Goal: Task Accomplishment & Management: Complete application form

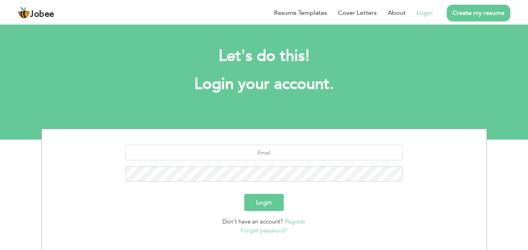
click at [422, 14] on link "Login" at bounding box center [424, 12] width 16 height 9
click at [427, 12] on link "Login" at bounding box center [424, 12] width 16 height 9
click at [464, 13] on link "Create my resume" at bounding box center [478, 13] width 64 height 17
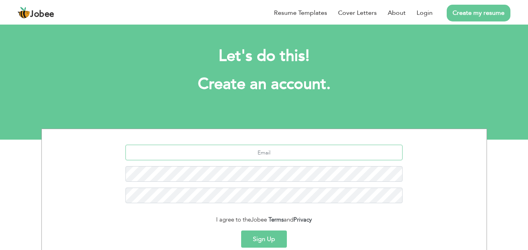
click at [274, 154] on input "text" at bounding box center [263, 153] width 277 height 16
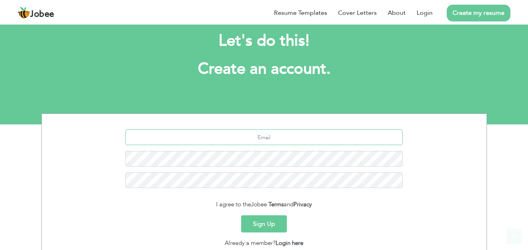
scroll to position [13, 0]
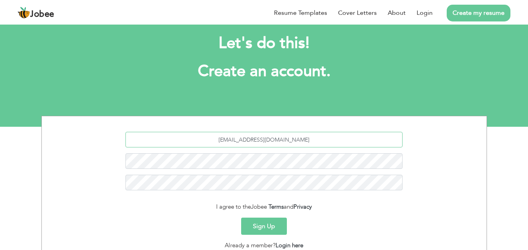
type input "princessdilo1214@gmail.com"
click at [271, 227] on button "Sign Up" at bounding box center [264, 226] width 46 height 17
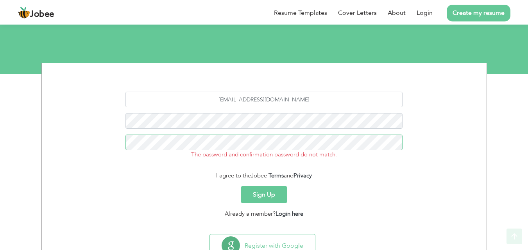
scroll to position [67, 0]
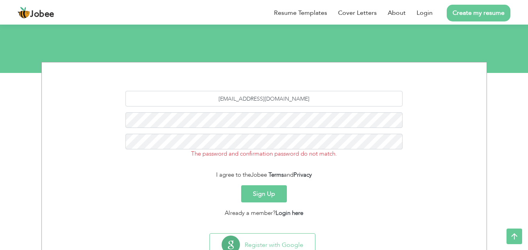
click at [262, 196] on button "Sign Up" at bounding box center [264, 194] width 46 height 17
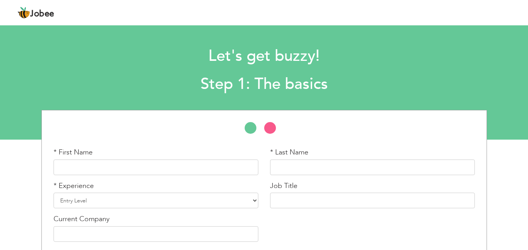
scroll to position [33, 0]
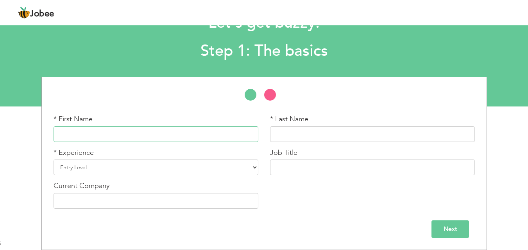
click at [83, 134] on input "text" at bounding box center [156, 135] width 205 height 16
type input "d"
type input "Dil"
click at [291, 136] on input "text" at bounding box center [372, 135] width 205 height 16
type input "A"
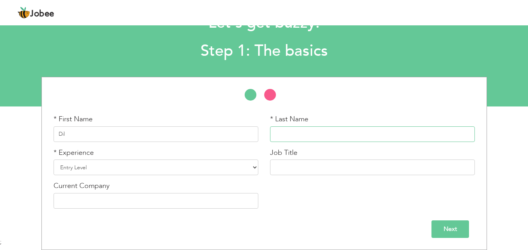
type input "M"
type input "Nasheen"
click at [130, 170] on select "Entry Level Less than 1 Year 1 Year 2 Years 3 Years 4 Years 5 Years 6 Years 7 Y…" at bounding box center [156, 168] width 205 height 16
select select "5"
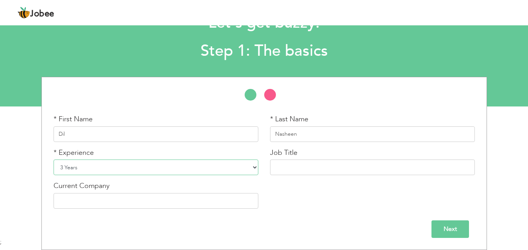
click at [54, 160] on select "Entry Level Less than 1 Year 1 Year 2 Years 3 Years 4 Years 5 Years 6 Years 7 Y…" at bounding box center [156, 168] width 205 height 16
click at [291, 165] on input "text" at bounding box center [372, 168] width 205 height 16
type input "Y"
type input "Teaching"
click at [184, 201] on input "text" at bounding box center [156, 201] width 205 height 16
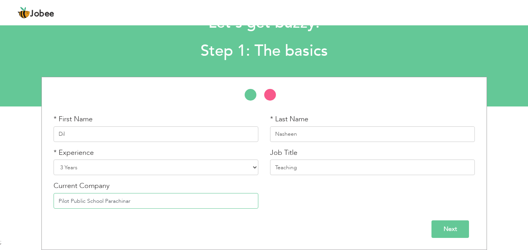
type input "Pilot Public School Parachinar"
click at [443, 230] on input "Next" at bounding box center [449, 230] width 37 height 18
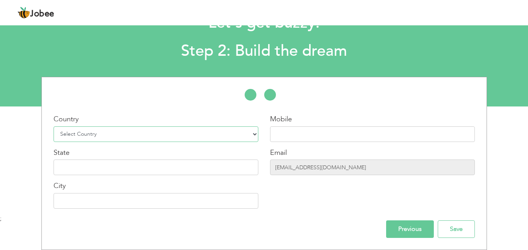
click at [213, 131] on select "Select Country Afghanistan Albania Algeria American Samoa Andorra Angola Anguil…" at bounding box center [156, 135] width 205 height 16
select select "166"
click at [54, 127] on select "Select Country Afghanistan Albania Algeria American Samoa Andorra Angola Anguil…" at bounding box center [156, 135] width 205 height 16
click at [285, 131] on input "text" at bounding box center [372, 135] width 205 height 16
type input "03243299959"
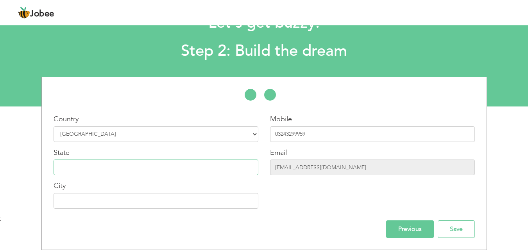
click at [114, 166] on input "text" at bounding box center [156, 168] width 205 height 16
click at [444, 229] on input "Save" at bounding box center [455, 230] width 37 height 18
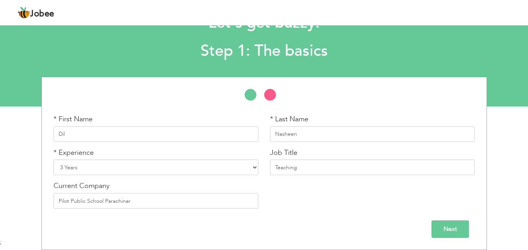
click at [444, 234] on input "Next" at bounding box center [449, 230] width 37 height 18
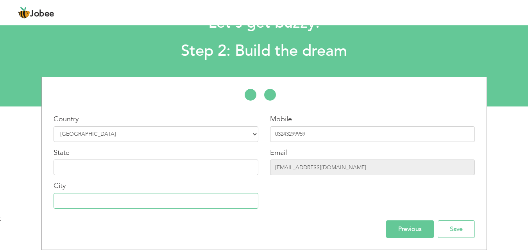
click at [161, 200] on input "text" at bounding box center [156, 201] width 205 height 16
type input "Parachinar"
click at [451, 230] on input "Save" at bounding box center [455, 230] width 37 height 18
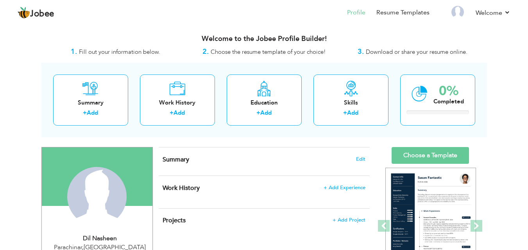
click at [193, 164] on div "Summary Edit" at bounding box center [264, 162] width 211 height 28
click at [362, 157] on span "Edit" at bounding box center [360, 159] width 9 height 5
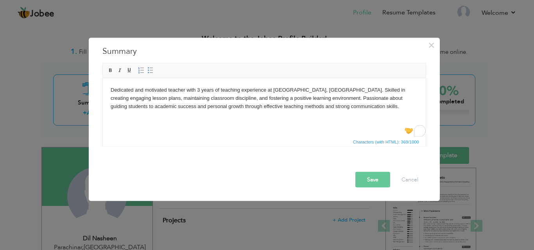
click at [371, 179] on button "Save" at bounding box center [372, 180] width 35 height 16
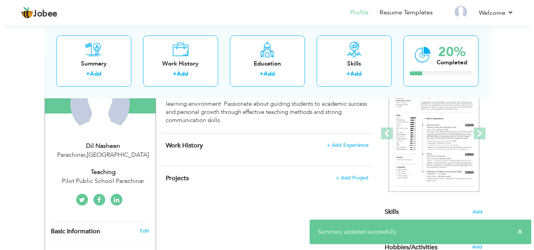
scroll to position [95, 0]
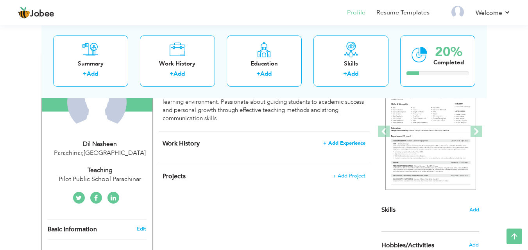
click at [342, 145] on span "+ Add Experience" at bounding box center [344, 143] width 42 height 5
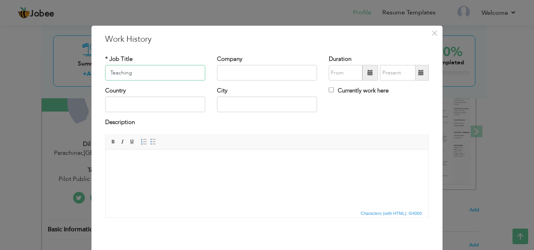
type input "Teaching"
click at [228, 76] on input "text" at bounding box center [267, 73] width 100 height 16
type input "Pilot Public School Parachinar"
click at [363, 74] on span at bounding box center [370, 73] width 16 height 16
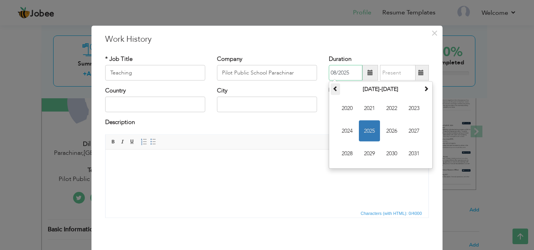
click at [333, 91] on span at bounding box center [334, 88] width 5 height 5
click at [350, 152] on span "2018" at bounding box center [346, 153] width 21 height 21
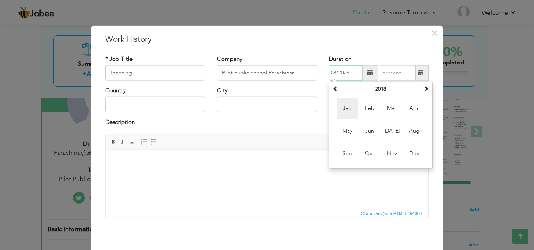
click at [343, 106] on span "Jan" at bounding box center [346, 108] width 21 height 21
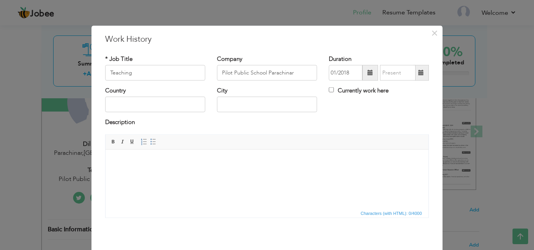
click at [367, 74] on span at bounding box center [369, 72] width 5 height 5
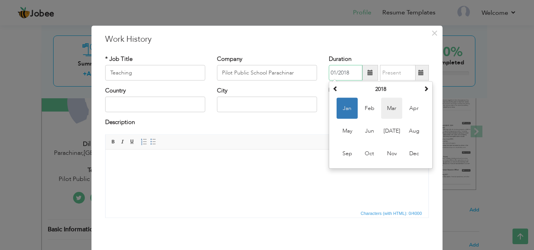
click at [385, 109] on span "Mar" at bounding box center [391, 108] width 21 height 21
type input "03/2018"
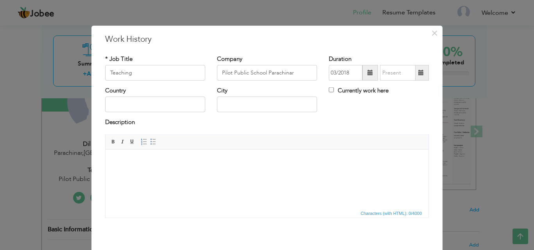
click at [415, 78] on span at bounding box center [420, 73] width 15 height 16
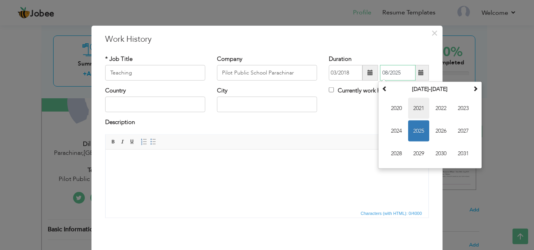
click at [416, 107] on span "2021" at bounding box center [418, 108] width 21 height 21
click at [416, 107] on span "Feb" at bounding box center [418, 108] width 21 height 21
type input "02/2021"
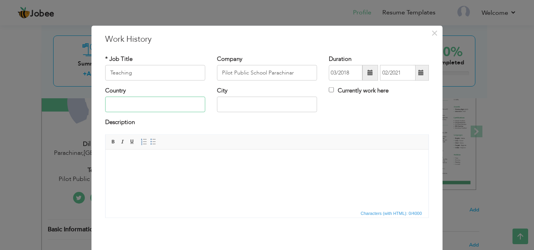
click at [150, 104] on input "text" at bounding box center [155, 105] width 100 height 16
type input "[GEOGRAPHIC_DATA]"
click at [418, 74] on span at bounding box center [420, 72] width 5 height 5
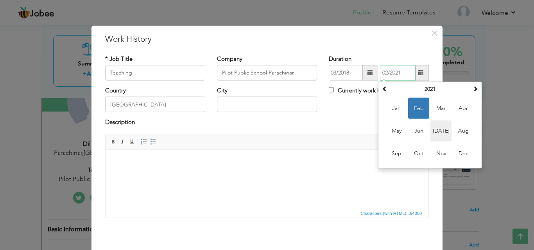
click at [437, 131] on span "Jul" at bounding box center [440, 131] width 21 height 21
type input "07/2021"
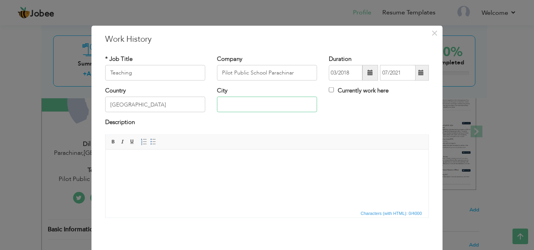
click at [241, 109] on input "text" at bounding box center [267, 105] width 100 height 16
type input "Parachinar"
click at [158, 161] on body at bounding box center [266, 161] width 307 height 8
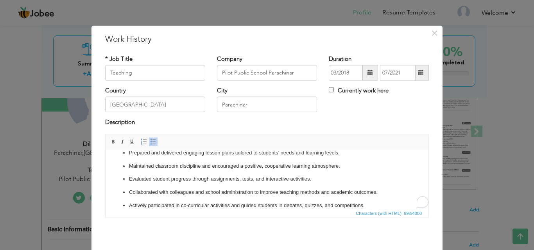
scroll to position [0, 0]
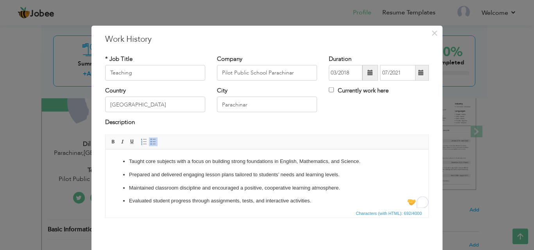
click at [327, 161] on p "Taught core subjects with a focus on building strong foundations in English, Ma…" at bounding box center [267, 161] width 276 height 8
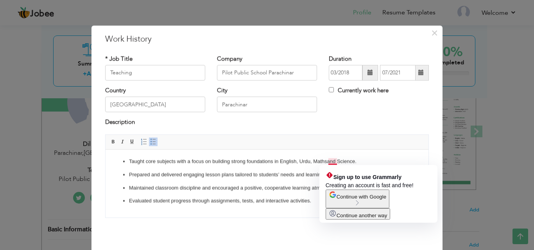
click at [313, 184] on p "Maintained classroom discipline and encouraged a positive, cooperative learning…" at bounding box center [267, 188] width 276 height 8
click at [333, 161] on p "Taught core subjects with a focus on building strong foundations in English, Ur…" at bounding box center [267, 161] width 276 height 8
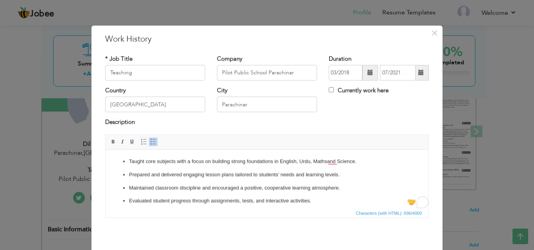
click at [279, 188] on p "Maintained classroom discipline and encouraged a positive, cooperative learning…" at bounding box center [267, 188] width 276 height 8
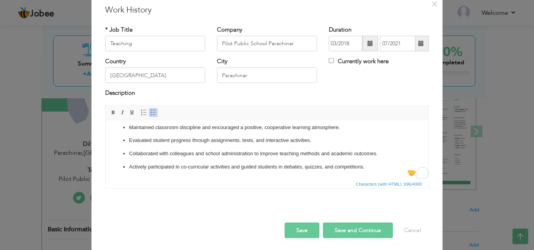
scroll to position [30, 0]
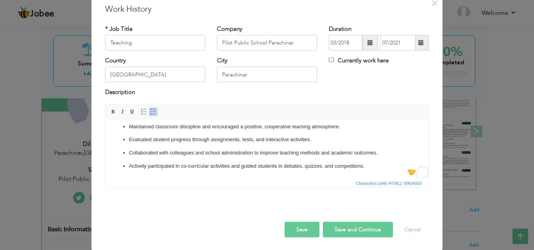
click at [339, 228] on button "Save and Continue" at bounding box center [358, 230] width 70 height 16
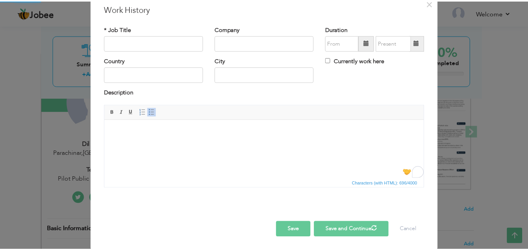
scroll to position [0, 0]
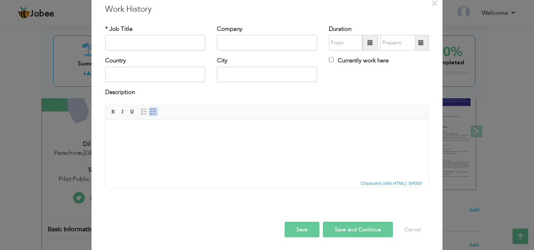
click at [300, 227] on button "Save" at bounding box center [301, 230] width 35 height 16
click at [410, 234] on button "Cancel" at bounding box center [412, 230] width 32 height 16
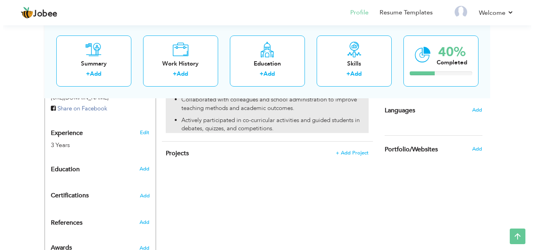
scroll to position [267, 0]
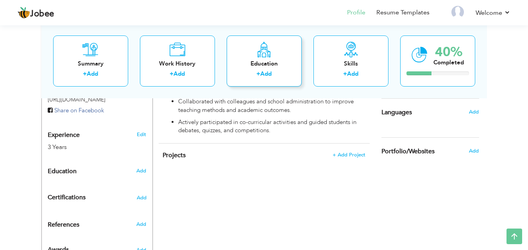
click at [261, 71] on link "Add" at bounding box center [265, 74] width 11 height 8
radio input "true"
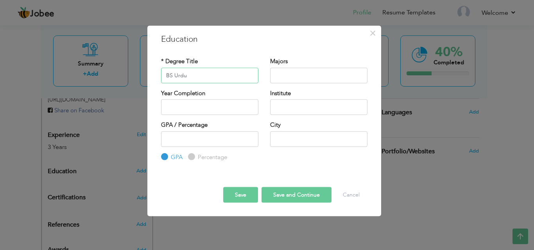
type input "BS Urdu"
click at [281, 75] on input "text" at bounding box center [318, 76] width 97 height 16
type input "2025"
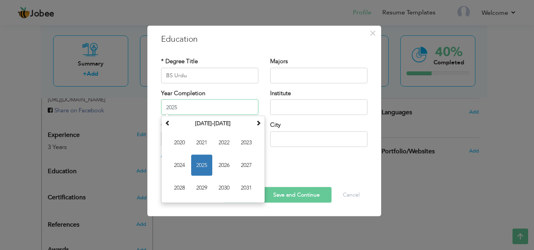
click at [178, 106] on input "2025" at bounding box center [209, 108] width 97 height 16
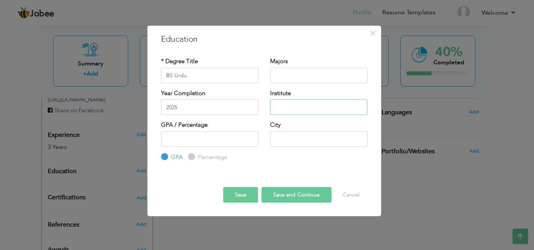
click at [295, 102] on input "text" at bounding box center [318, 108] width 97 height 16
click at [312, 106] on input "Government Girl Degree" at bounding box center [318, 108] width 97 height 16
click at [349, 109] on input "Government Women Degree" at bounding box center [318, 108] width 97 height 16
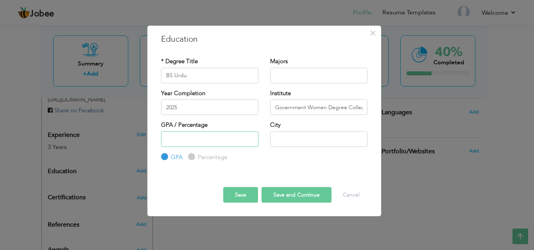
click at [196, 139] on input "number" at bounding box center [209, 139] width 97 height 16
click at [319, 107] on input "Government Women Degree College" at bounding box center [318, 108] width 97 height 16
click at [343, 106] on input "Government Girls Degree College" at bounding box center [318, 108] width 97 height 16
click at [362, 109] on input "Government Girls Degree College" at bounding box center [318, 108] width 97 height 16
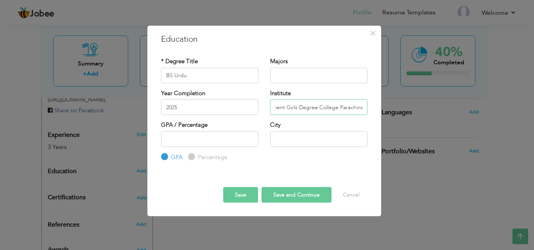
scroll to position [0, 23]
type input "Government Girls Degree College Parachinar"
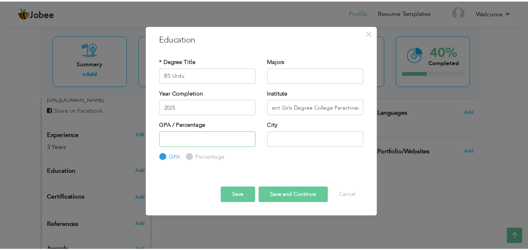
scroll to position [0, 0]
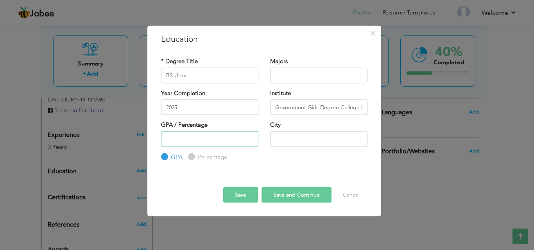
click at [187, 143] on input "number" at bounding box center [209, 139] width 97 height 16
type input "3"
click at [282, 140] on input "text" at bounding box center [318, 139] width 97 height 16
type input "Parachinar"
click at [204, 140] on input "number" at bounding box center [209, 139] width 97 height 16
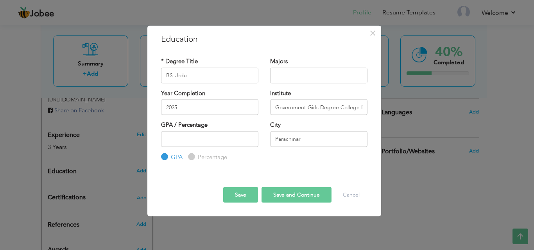
click at [287, 189] on button "Save and Continue" at bounding box center [296, 195] width 70 height 16
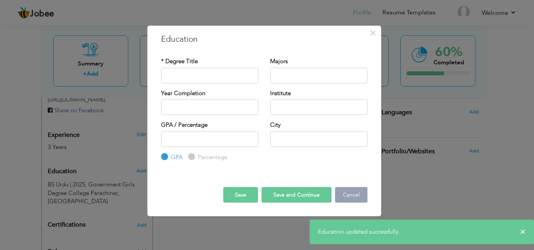
click at [345, 196] on button "Cancel" at bounding box center [351, 195] width 32 height 16
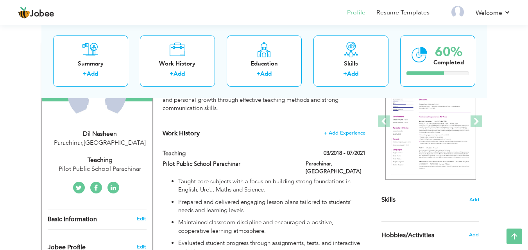
scroll to position [104, 0]
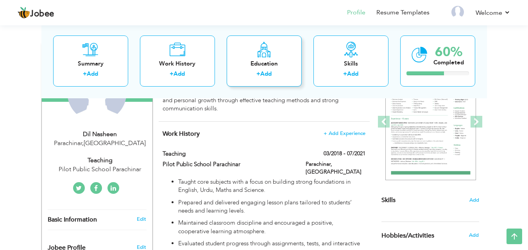
click at [268, 69] on div "Education + Add" at bounding box center [264, 60] width 75 height 51
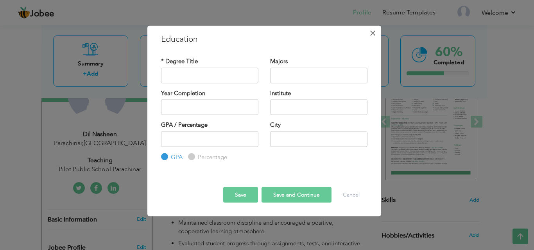
click at [372, 36] on span "×" at bounding box center [372, 33] width 7 height 14
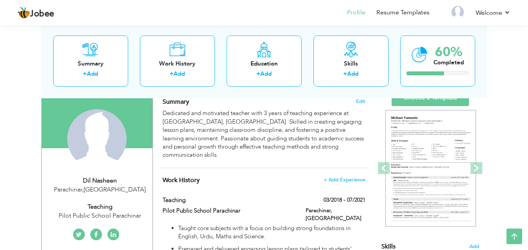
scroll to position [57, 0]
click at [343, 72] on label "+" at bounding box center [345, 74] width 4 height 8
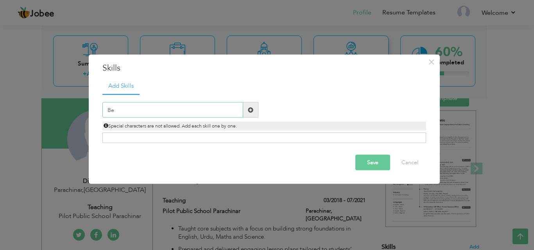
type input "B"
type input "MS Word"
click at [253, 109] on span at bounding box center [250, 110] width 15 height 16
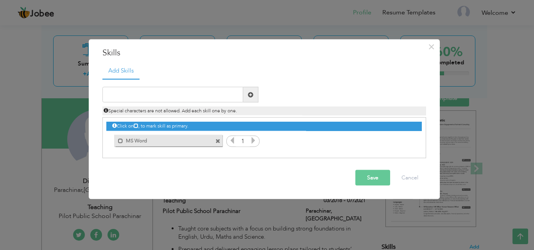
click at [217, 140] on span at bounding box center [217, 141] width 5 height 5
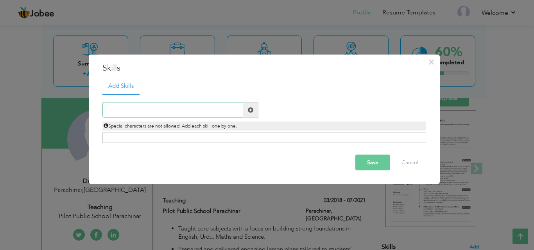
click at [181, 114] on input "text" at bounding box center [172, 110] width 141 height 16
type input "Beautition"
click at [366, 162] on button "Save" at bounding box center [372, 163] width 35 height 16
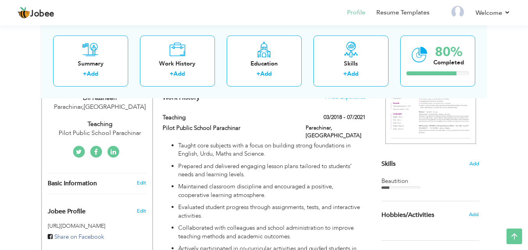
scroll to position [141, 0]
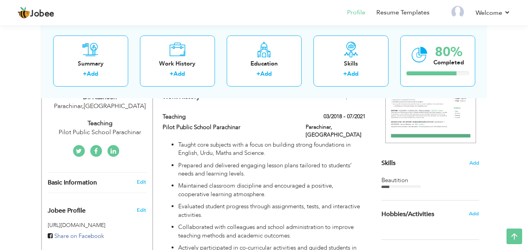
click at [408, 182] on div "Beautition" at bounding box center [430, 181] width 98 height 8
click at [477, 162] on span "Add" at bounding box center [474, 163] width 10 height 7
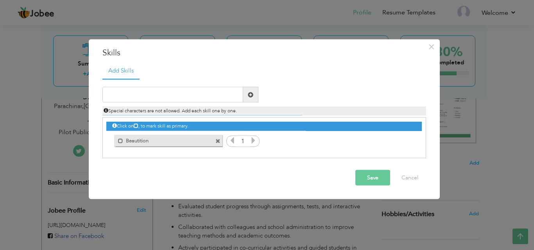
click at [216, 142] on span at bounding box center [217, 141] width 5 height 5
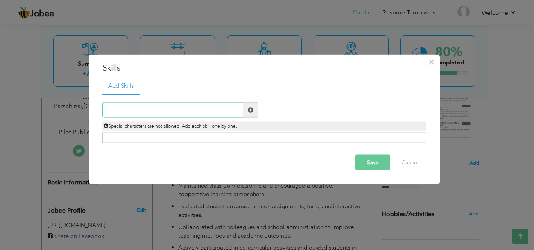
click at [125, 108] on input "text" at bounding box center [172, 110] width 141 height 16
type input "Beautician"
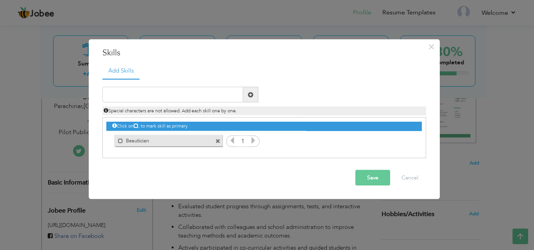
click at [251, 142] on icon at bounding box center [253, 140] width 7 height 7
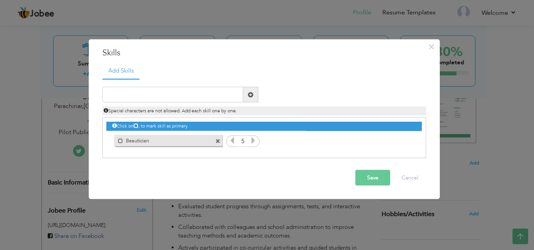
click at [251, 142] on icon at bounding box center [253, 140] width 7 height 7
drag, startPoint x: 251, startPoint y: 142, endPoint x: 145, endPoint y: 93, distance: 116.4
click at [145, 93] on div "Duplicate entry" at bounding box center [263, 119] width 323 height 80
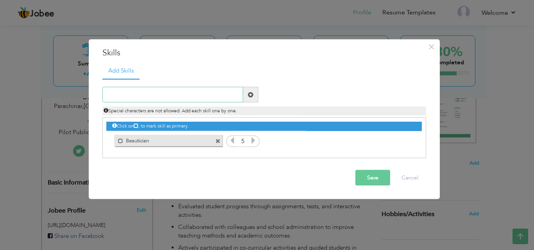
click at [145, 93] on input "text" at bounding box center [172, 95] width 141 height 16
type input "English Language"
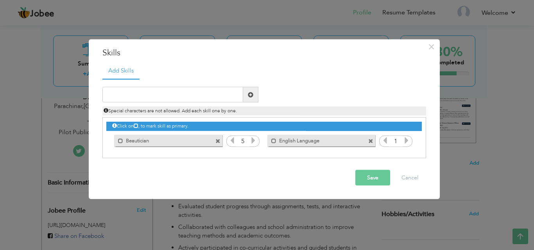
click at [406, 142] on icon at bounding box center [406, 140] width 7 height 7
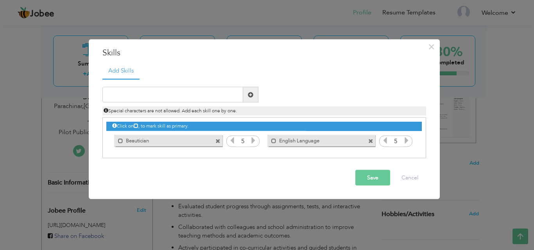
click at [406, 142] on icon at bounding box center [406, 140] width 7 height 7
click at [182, 89] on input "text" at bounding box center [172, 95] width 141 height 16
type input "R"
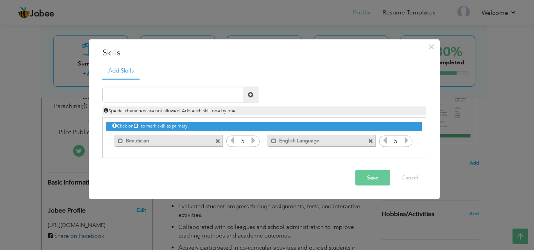
click at [368, 180] on button "Save" at bounding box center [372, 178] width 35 height 16
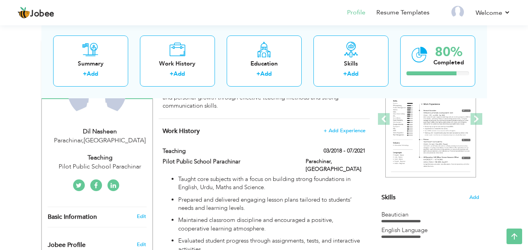
scroll to position [106, 0]
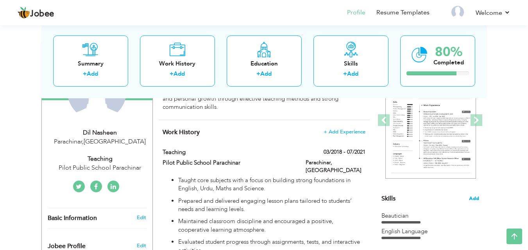
click at [475, 198] on span "Add" at bounding box center [474, 198] width 10 height 7
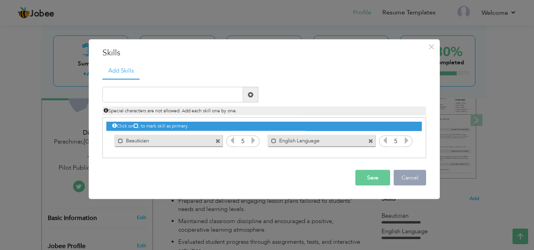
click at [405, 174] on button "Cancel" at bounding box center [409, 178] width 32 height 16
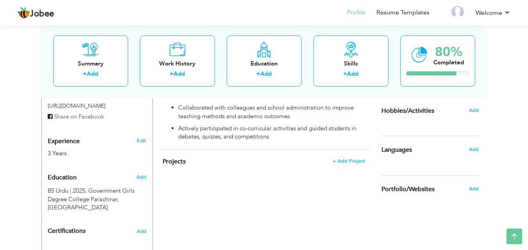
scroll to position [261, 0]
click at [474, 148] on span "Add" at bounding box center [473, 149] width 10 height 7
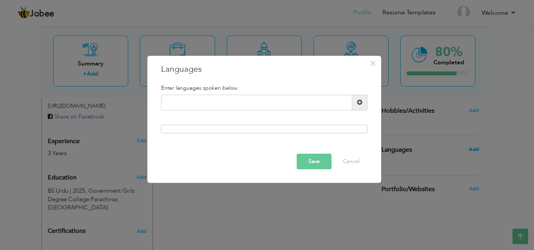
click at [474, 148] on body "Jobee Profile Resume Templates Resume Templates Cover Letters About My Resume W…" at bounding box center [267, 28] width 534 height 579
type input "U"
type input "Pashto"
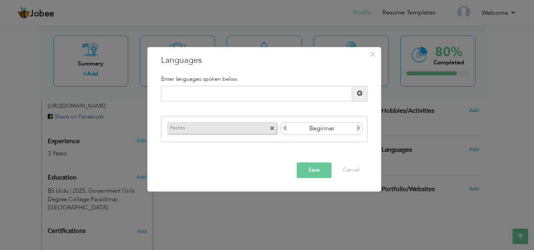
click at [357, 130] on icon at bounding box center [358, 128] width 7 height 7
click at [320, 169] on button "Save" at bounding box center [313, 170] width 35 height 16
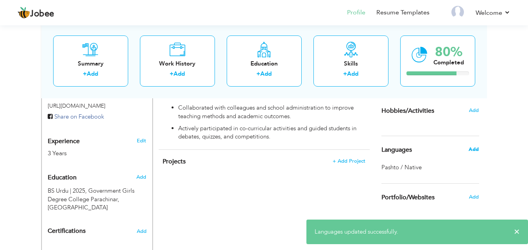
click at [475, 150] on span "Add" at bounding box center [473, 149] width 10 height 7
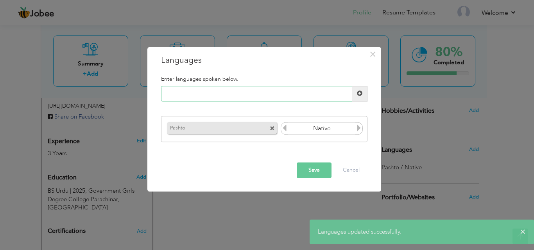
click at [234, 89] on input "text" at bounding box center [256, 94] width 191 height 16
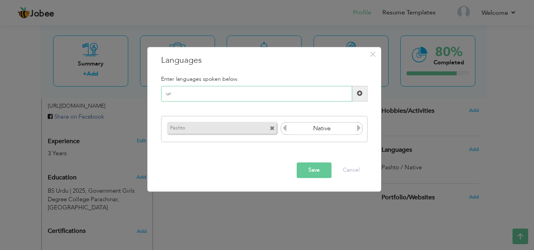
type input "u"
type input "I"
type input "Urdu"
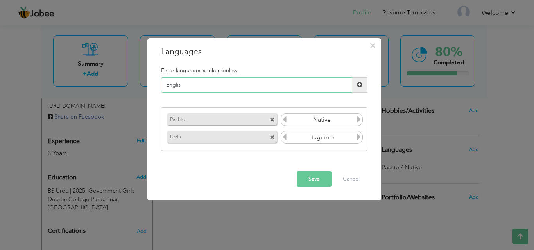
type input "English"
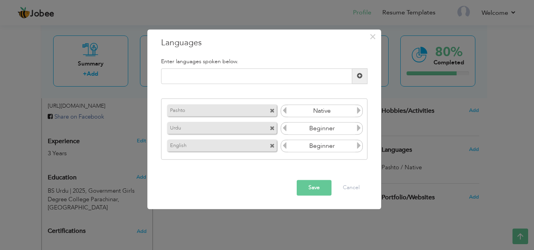
click at [357, 131] on icon at bounding box center [358, 128] width 7 height 7
click at [360, 147] on icon at bounding box center [358, 146] width 7 height 7
drag, startPoint x: 360, startPoint y: 151, endPoint x: 357, endPoint y: 145, distance: 6.8
click at [357, 145] on span at bounding box center [358, 147] width 7 height 10
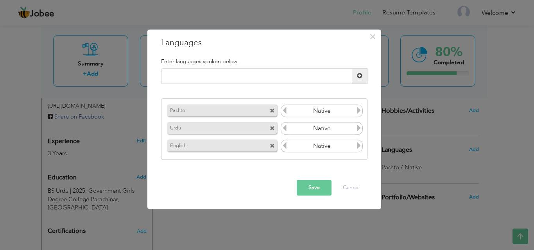
click at [357, 145] on icon at bounding box center [358, 146] width 7 height 7
click at [312, 190] on button "Save" at bounding box center [313, 188] width 35 height 16
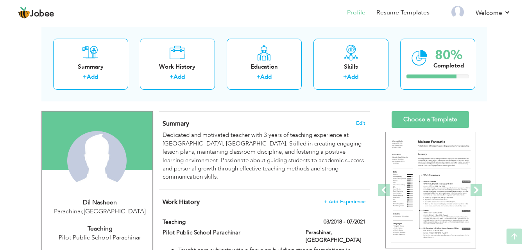
scroll to position [36, 0]
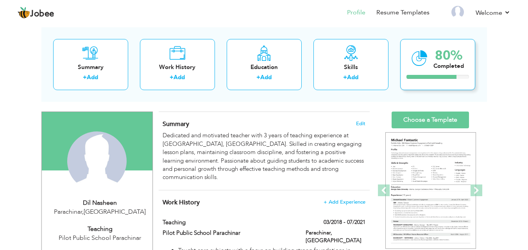
click at [420, 62] on icon at bounding box center [419, 58] width 16 height 26
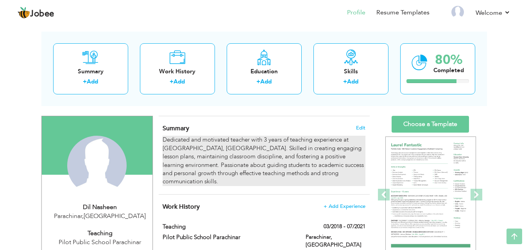
scroll to position [0, 0]
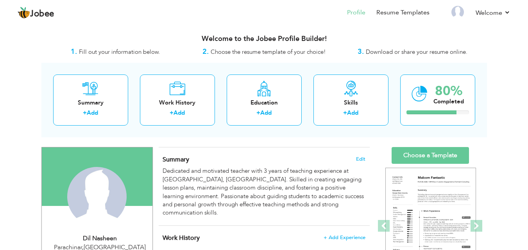
click at [97, 192] on div "Change Remove" at bounding box center [96, 196] width 59 height 59
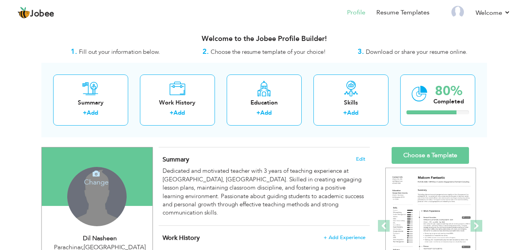
click at [97, 192] on div "Change Remove" at bounding box center [96, 196] width 59 height 59
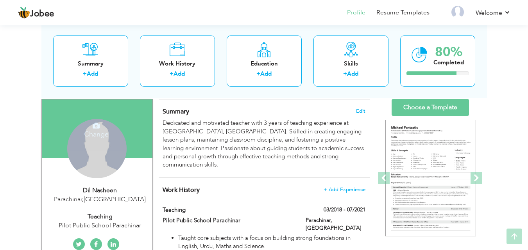
scroll to position [54, 0]
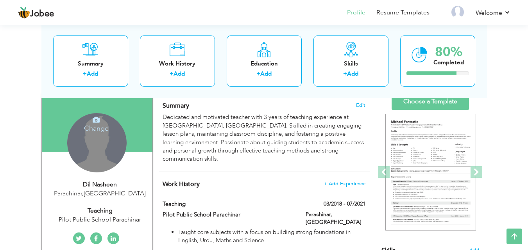
click at [94, 122] on icon at bounding box center [96, 119] width 7 height 7
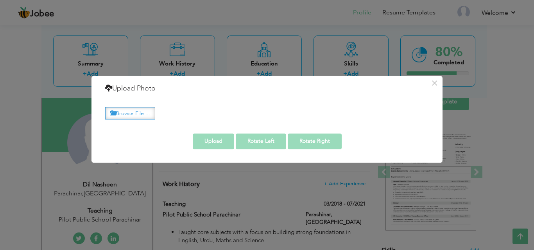
click at [125, 110] on label "Browse File ..." at bounding box center [130, 113] width 50 height 12
click at [0, 0] on input "Browse File ..." at bounding box center [0, 0] width 0 height 0
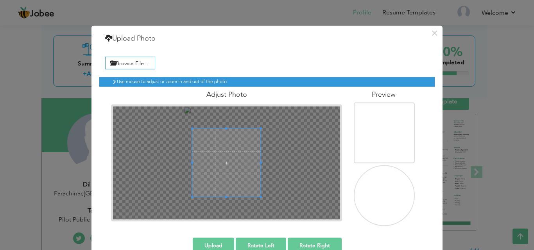
click at [376, 150] on img at bounding box center [385, 133] width 76 height 101
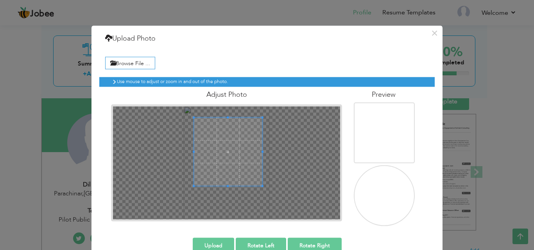
click at [228, 165] on span at bounding box center [228, 152] width 68 height 68
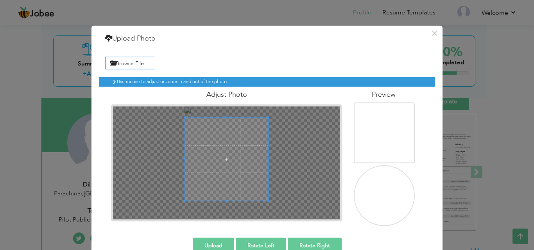
click at [227, 201] on div at bounding box center [226, 159] width 83 height 83
click at [225, 188] on span at bounding box center [225, 154] width 83 height 83
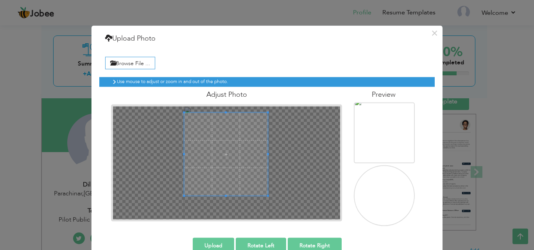
click at [386, 206] on img at bounding box center [385, 202] width 62 height 83
click at [367, 183] on img at bounding box center [385, 202] width 62 height 83
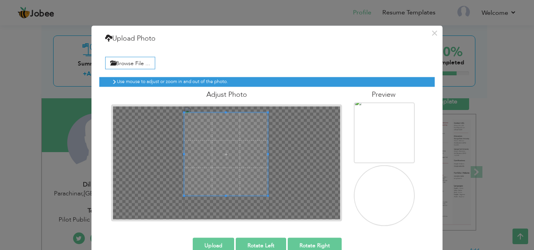
click at [367, 183] on img at bounding box center [385, 202] width 62 height 83
click at [384, 134] on img at bounding box center [385, 139] width 62 height 83
click at [393, 198] on img at bounding box center [385, 202] width 62 height 83
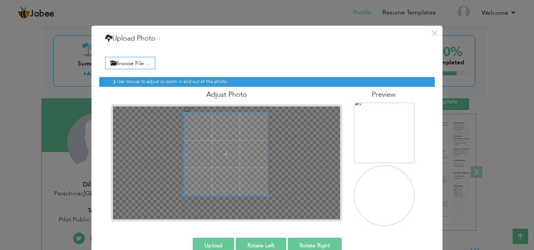
click at [393, 198] on img at bounding box center [385, 202] width 62 height 83
click at [207, 243] on button "Upload" at bounding box center [213, 246] width 41 height 16
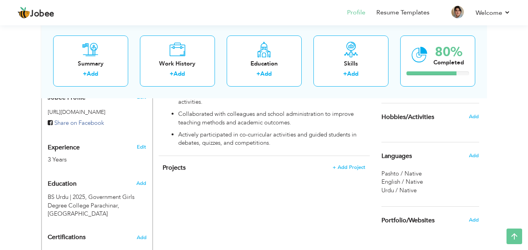
scroll to position [253, 0]
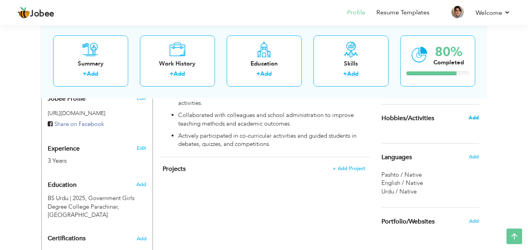
click at [478, 119] on span "Add" at bounding box center [473, 117] width 10 height 7
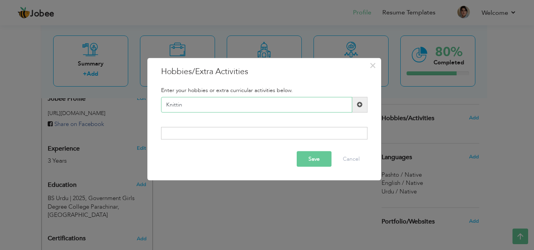
type input "Knitting"
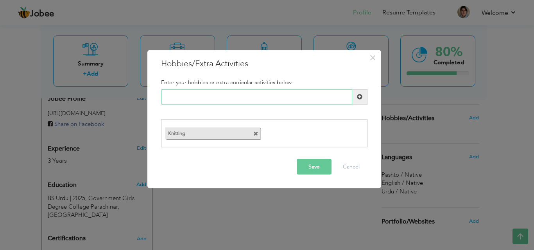
type input "s"
type input "Sewing"
type input "Beautician"
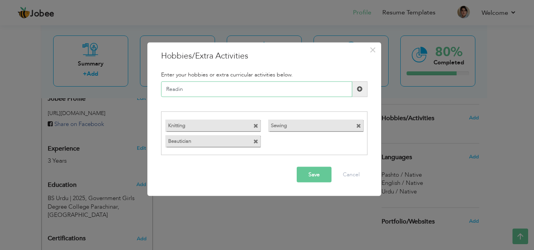
type input "Reading"
type input "w"
type input "Watching Dramas"
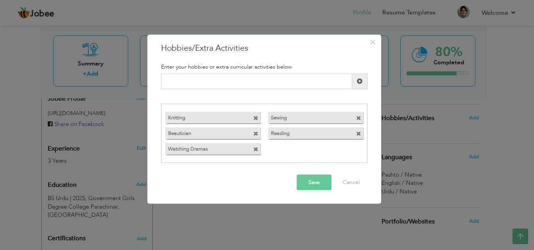
click at [311, 182] on button "Save" at bounding box center [313, 183] width 35 height 16
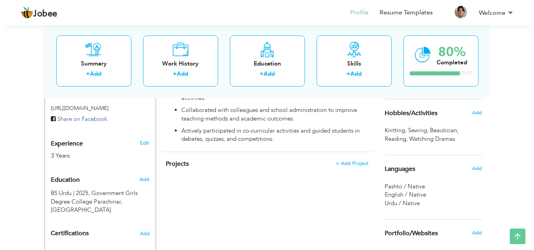
scroll to position [259, 0]
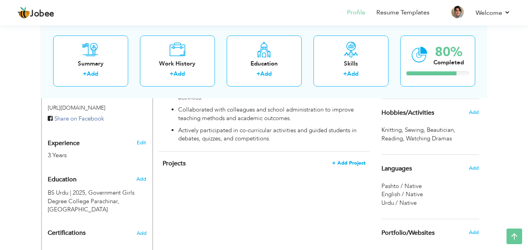
click at [349, 161] on span "+ Add Project" at bounding box center [348, 163] width 33 height 5
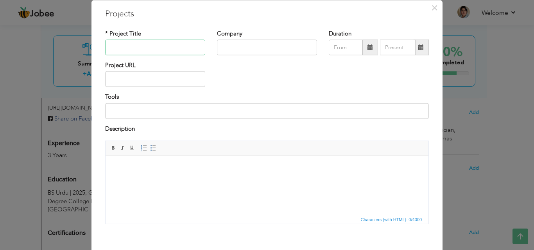
scroll to position [17, 0]
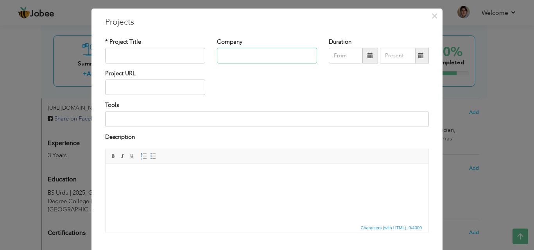
click at [234, 51] on input "text" at bounding box center [267, 56] width 100 height 16
type input "IREX"
click at [157, 56] on input "text" at bounding box center [155, 56] width 100 height 16
type input "Girls' Empowerment"
click at [367, 57] on span at bounding box center [369, 55] width 5 height 5
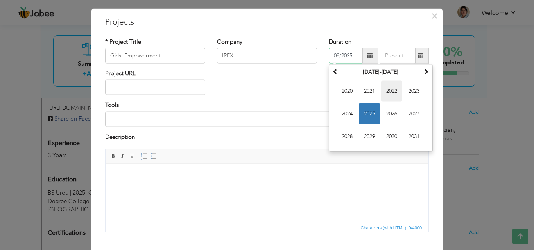
click at [389, 90] on span "2022" at bounding box center [391, 91] width 21 height 21
click at [389, 90] on span "Mar" at bounding box center [391, 91] width 21 height 21
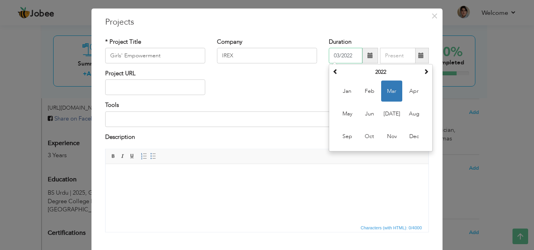
click at [346, 60] on input "03/2022" at bounding box center [345, 56] width 34 height 16
click at [367, 136] on span "Oct" at bounding box center [369, 136] width 21 height 21
type input "10/2022"
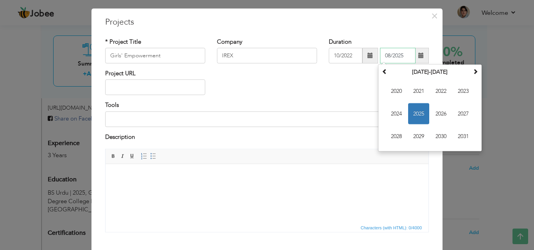
click at [394, 56] on input "08/2025" at bounding box center [398, 56] width 36 height 16
click at [434, 96] on span "2022" at bounding box center [440, 91] width 21 height 21
click at [416, 139] on span "Oct" at bounding box center [418, 136] width 21 height 21
type input "10/2022"
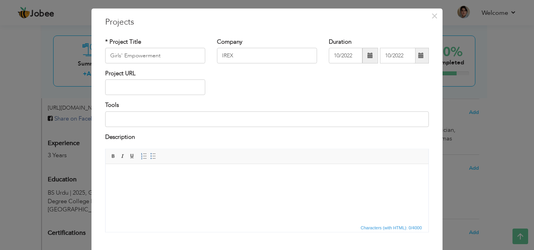
click at [370, 56] on span at bounding box center [370, 56] width 16 height 16
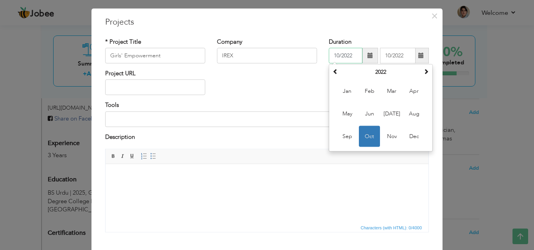
click at [369, 134] on span "Oct" at bounding box center [369, 136] width 21 height 21
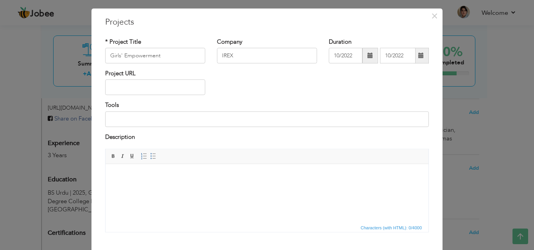
click at [368, 57] on span at bounding box center [369, 55] width 5 height 5
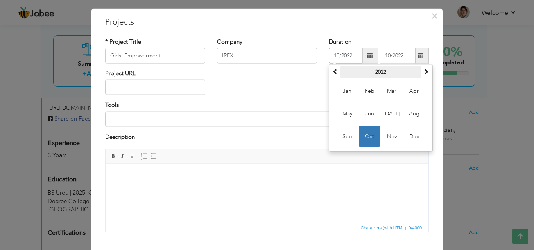
click at [398, 71] on th "2022" at bounding box center [380, 72] width 81 height 12
click at [398, 71] on th "2017-2028" at bounding box center [380, 72] width 81 height 12
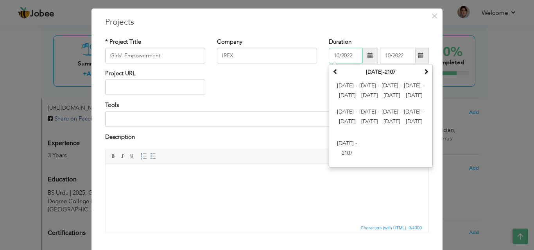
click at [398, 71] on th "2000-2107" at bounding box center [380, 72] width 81 height 12
drag, startPoint x: 398, startPoint y: 71, endPoint x: 375, endPoint y: 71, distance: 23.0
click at [375, 71] on th "2000-2107" at bounding box center [380, 72] width 81 height 12
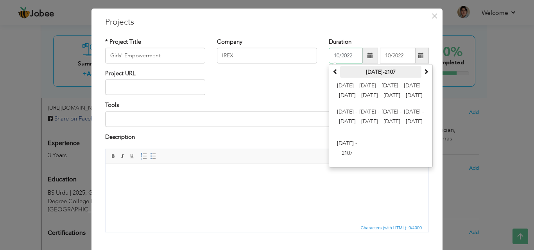
click at [375, 71] on th "2000-2107" at bounding box center [380, 72] width 81 height 12
click at [332, 70] on span at bounding box center [334, 71] width 5 height 5
click at [423, 71] on span at bounding box center [425, 71] width 5 height 5
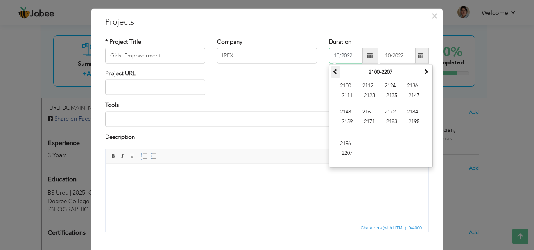
click at [332, 71] on span at bounding box center [334, 71] width 5 height 5
click at [421, 73] on th at bounding box center [425, 72] width 9 height 12
click at [388, 84] on span "2024 - 2035" at bounding box center [391, 91] width 21 height 21
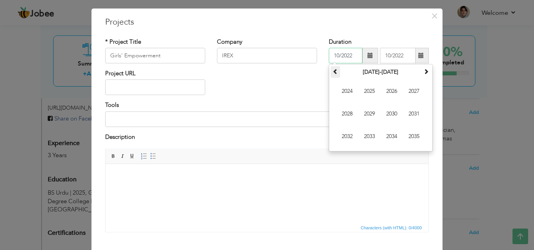
click at [332, 70] on span at bounding box center [334, 71] width 5 height 5
click at [346, 136] on span "2022" at bounding box center [346, 136] width 21 height 21
click at [370, 135] on span "Oct" at bounding box center [369, 136] width 21 height 21
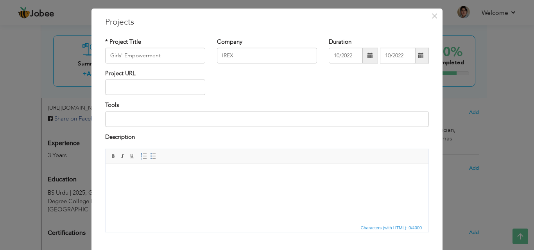
click at [370, 135] on div "Description" at bounding box center [266, 138] width 323 height 10
click at [109, 56] on input "Girls' Empowerment" at bounding box center [155, 56] width 100 height 16
type input "Workshop on Girls' Empowerment"
click at [168, 171] on html at bounding box center [266, 176] width 323 height 24
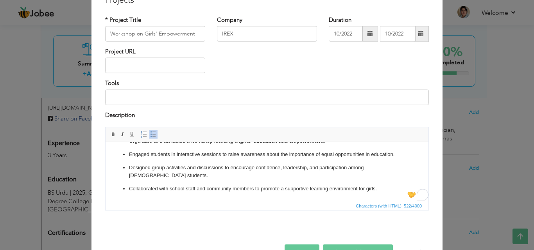
scroll to position [63, 0]
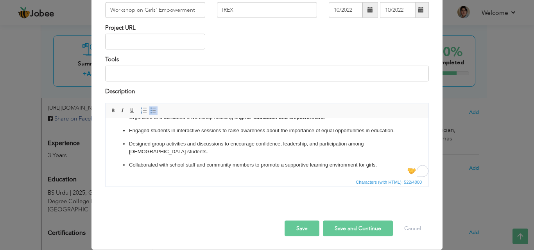
click at [342, 227] on button "Save and Continue" at bounding box center [358, 229] width 70 height 16
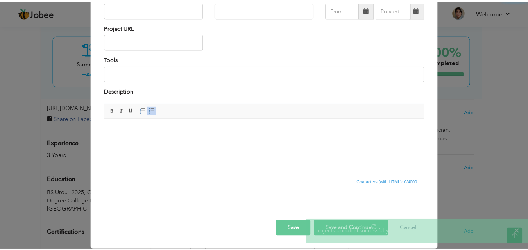
scroll to position [0, 0]
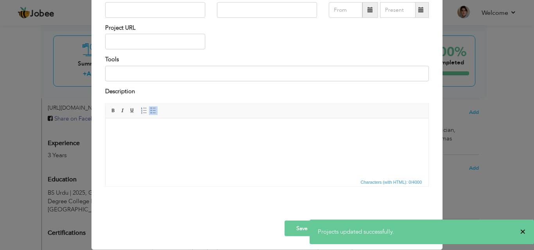
click at [524, 231] on span "×" at bounding box center [522, 232] width 6 height 8
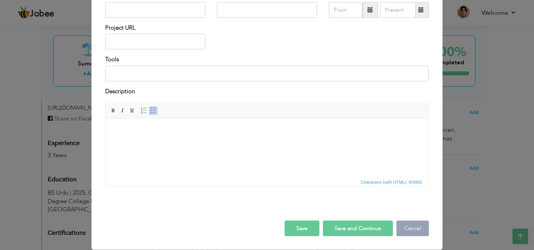
click at [418, 227] on button "Cancel" at bounding box center [412, 229] width 32 height 16
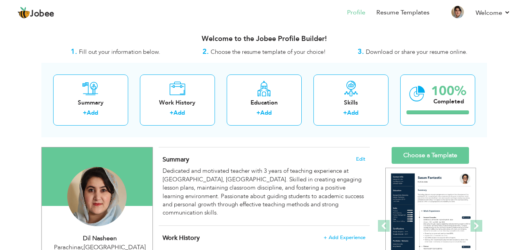
click at [391, 50] on span "Download or share your resume online." at bounding box center [417, 52] width 102 height 8
click at [432, 153] on link "Choose a Template" at bounding box center [429, 155] width 77 height 17
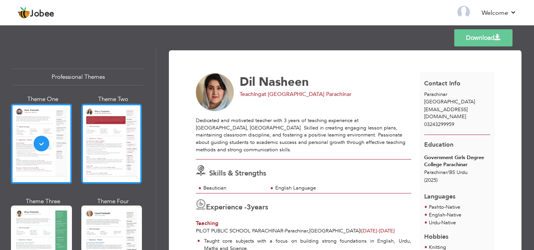
click at [96, 136] on div at bounding box center [111, 144] width 61 height 80
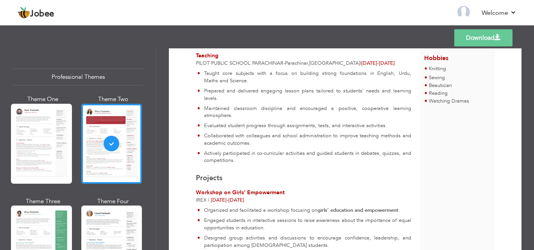
scroll to position [230, 0]
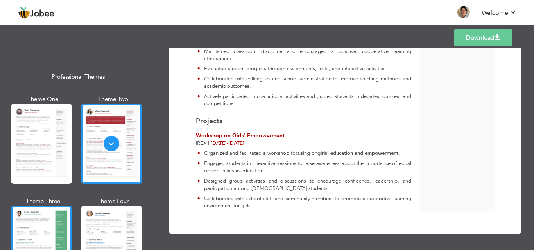
click at [50, 223] on div at bounding box center [41, 246] width 61 height 80
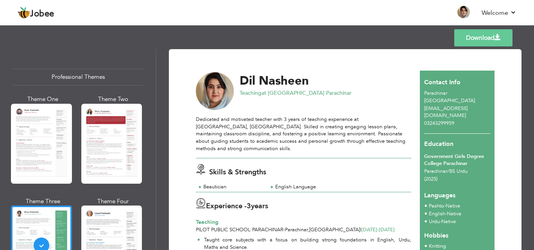
scroll to position [0, 0]
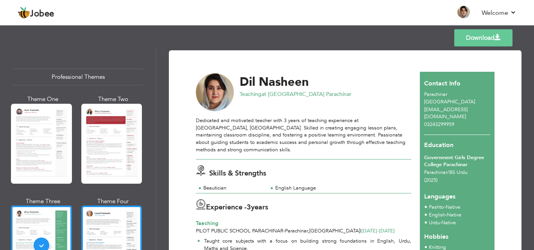
click at [92, 233] on div at bounding box center [111, 246] width 61 height 80
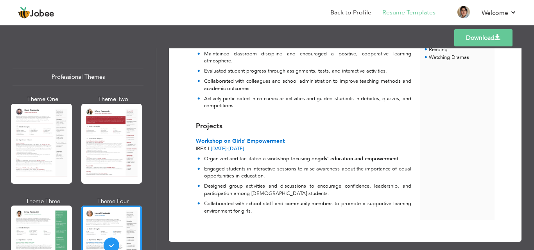
scroll to position [223, 0]
click at [248, 130] on div "Projects" at bounding box center [303, 126] width 215 height 10
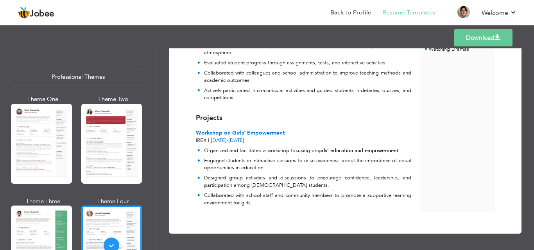
scroll to position [0, 0]
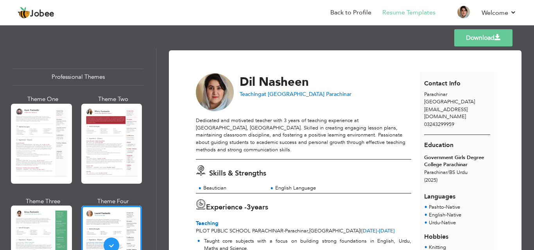
click at [88, 63] on div "Professional Themes Theme One Theme Two Theme Three Theme Four" at bounding box center [77, 231] width 131 height 341
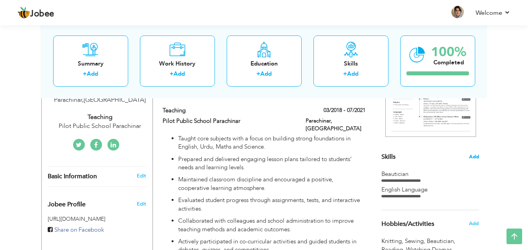
click at [475, 155] on span "Add" at bounding box center [474, 156] width 10 height 7
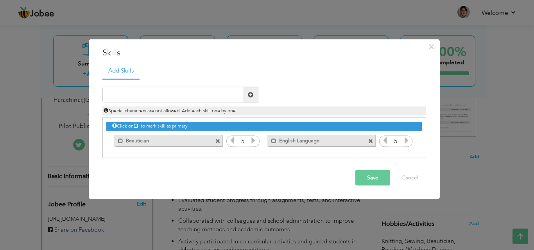
click at [219, 141] on span at bounding box center [217, 141] width 5 height 5
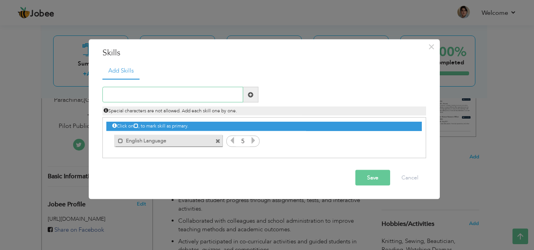
click at [143, 96] on input "text" at bounding box center [172, 95] width 141 height 16
paste input "Classroom management and discipline Lesson planni"
type input "C"
paste input "Classroom management and discipline"
type input "Classroom management and discipline"
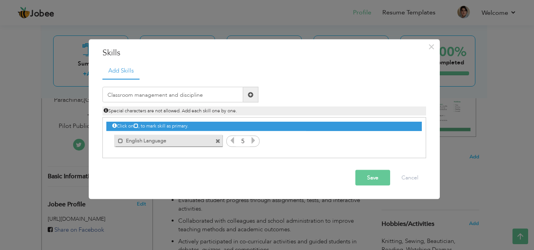
click at [250, 97] on span at bounding box center [250, 94] width 5 height 5
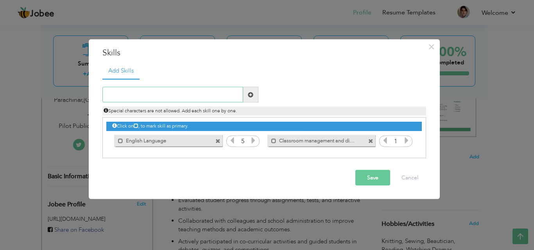
click at [138, 95] on input "text" at bounding box center [172, 95] width 141 height 16
paste input "Lesson planning and curriculum development"
type input "Lesson planning and curriculum development"
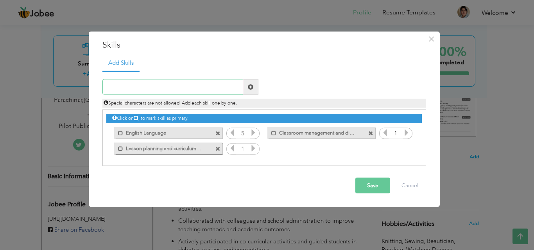
paste input "Strong communication and presentation skills"
type input "Strong communication and presentation skills"
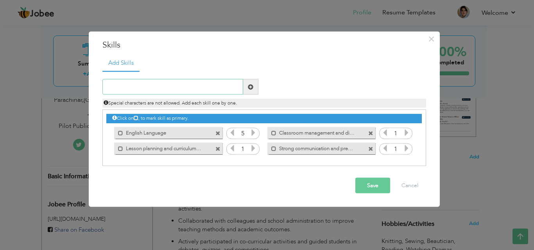
paste input "Student assessment and progress evaluation"
type input "Student assessment and progress evaluation"
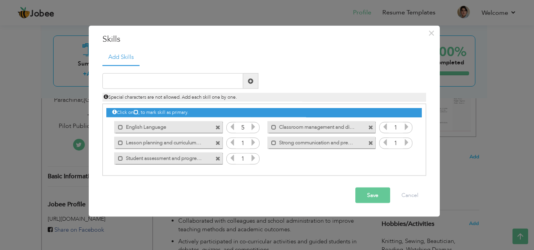
click at [251, 141] on icon at bounding box center [253, 142] width 7 height 7
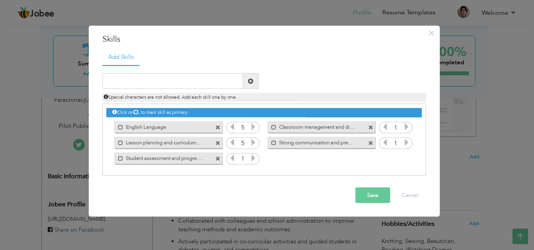
click at [251, 141] on icon at bounding box center [253, 142] width 7 height 7
click at [407, 127] on icon at bounding box center [406, 126] width 7 height 7
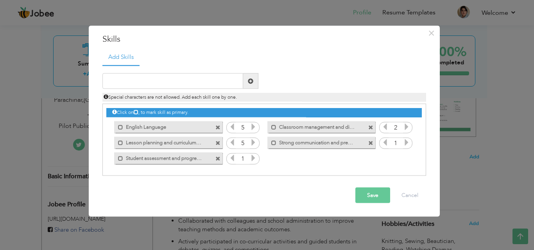
click at [407, 127] on icon at bounding box center [406, 126] width 7 height 7
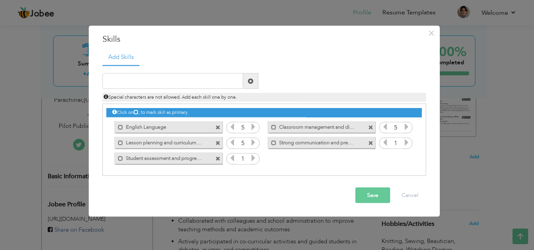
click at [406, 142] on icon at bounding box center [406, 142] width 7 height 7
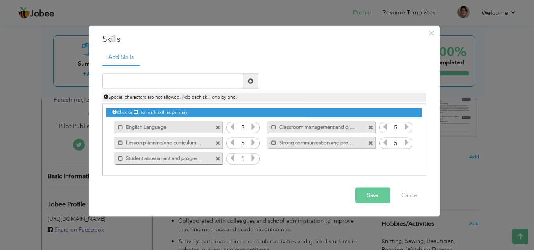
click at [406, 142] on icon at bounding box center [406, 142] width 7 height 7
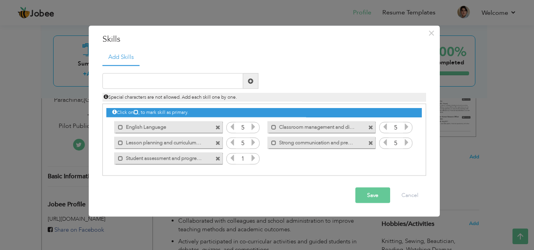
click at [406, 142] on icon at bounding box center [406, 142] width 7 height 7
click at [253, 159] on icon at bounding box center [253, 158] width 7 height 7
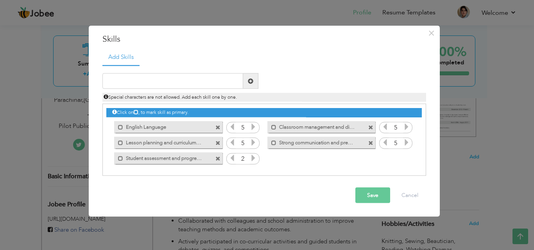
click at [253, 159] on icon at bounding box center [253, 158] width 7 height 7
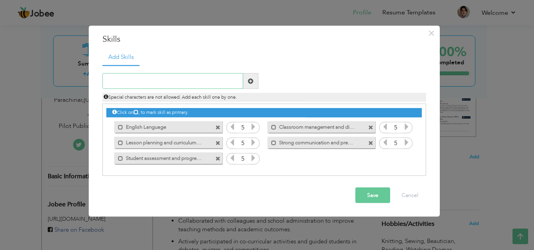
click at [134, 76] on input "text" at bounding box center [172, 81] width 141 height 16
paste input "Team collaboration with staff and administration"
type input "Team collaboration with staff and administration"
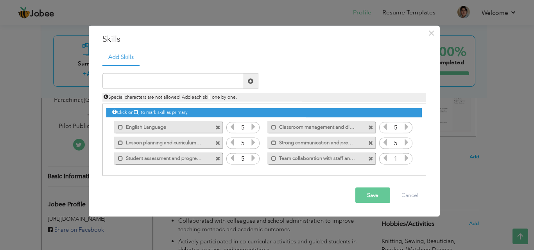
click at [406, 162] on icon at bounding box center [406, 158] width 7 height 7
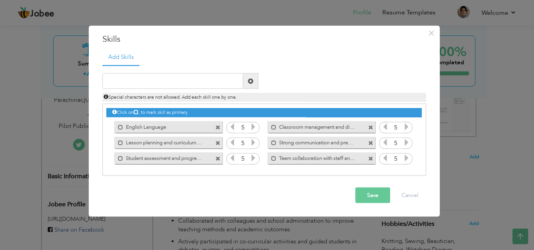
click at [406, 162] on icon at bounding box center [406, 158] width 7 height 7
drag, startPoint x: 406, startPoint y: 162, endPoint x: 370, endPoint y: 195, distance: 48.7
click at [370, 195] on div "× Skills Add Skills" at bounding box center [264, 121] width 351 height 192
click at [370, 195] on button "Save" at bounding box center [372, 196] width 35 height 16
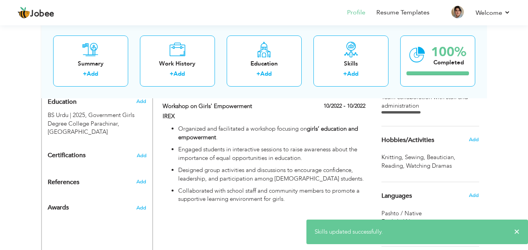
scroll to position [337, 0]
click at [516, 232] on span "×" at bounding box center [517, 232] width 6 height 8
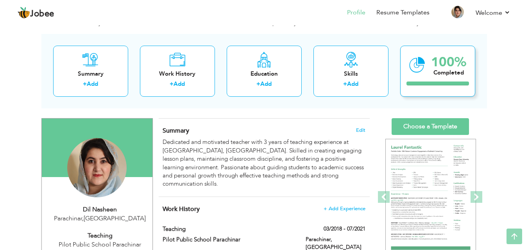
scroll to position [0, 0]
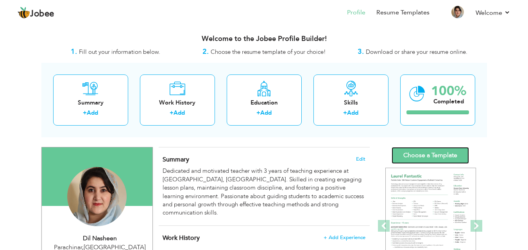
click at [434, 151] on link "Choose a Template" at bounding box center [429, 155] width 77 height 17
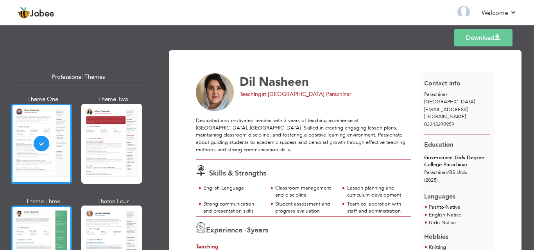
click at [33, 225] on div at bounding box center [41, 246] width 61 height 80
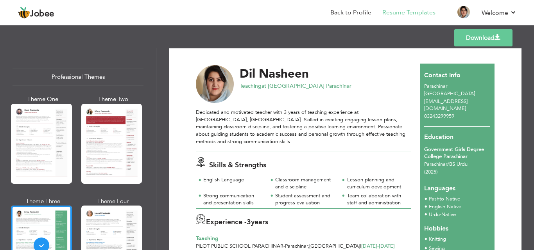
scroll to position [8, 0]
click at [478, 41] on link "Download" at bounding box center [483, 37] width 58 height 17
